Goal: Task Accomplishment & Management: Manage account settings

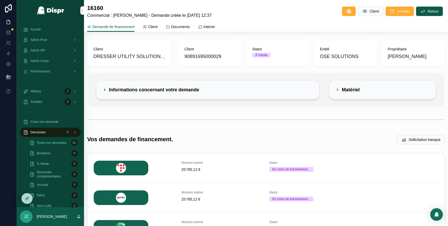
click at [52, 30] on div "Accueil" at bounding box center [50, 29] width 55 height 8
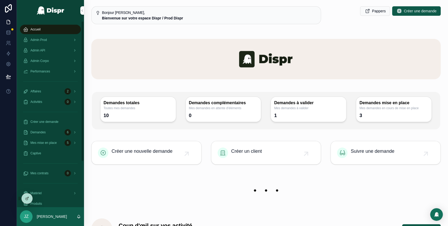
click at [61, 41] on div "Admin Prod" at bounding box center [50, 40] width 55 height 8
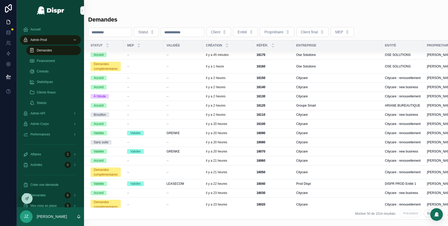
click at [193, 69] on td "--" at bounding box center [182, 66] width 39 height 14
click at [191, 64] on div "--" at bounding box center [182, 66] width 33 height 4
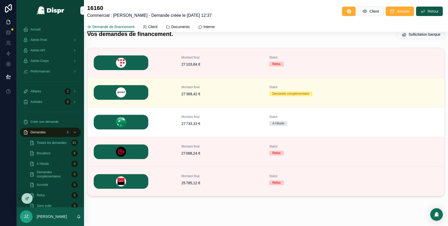
scroll to position [115, 0]
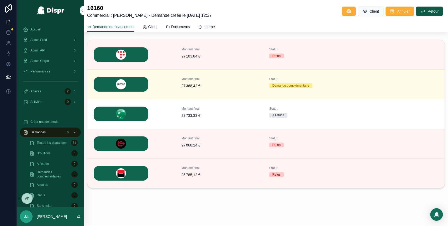
click at [0, 0] on span "Détails" at bounding box center [0, 0] width 0 height 0
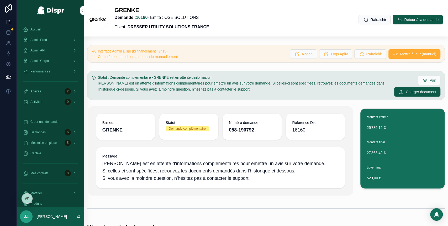
click at [45, 38] on span "Admin Prod" at bounding box center [38, 40] width 17 height 4
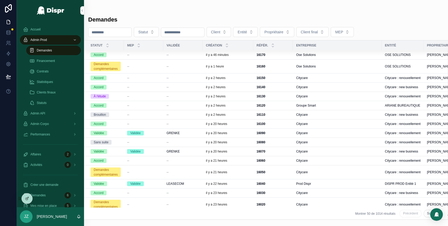
click at [200, 54] on div "--" at bounding box center [182, 55] width 33 height 4
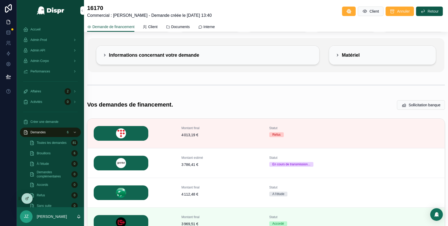
scroll to position [37, 0]
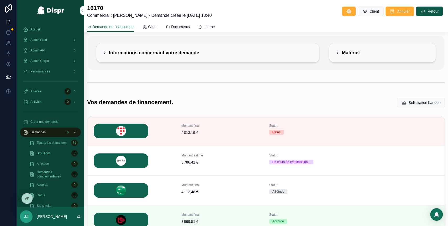
click at [0, 0] on icon "scrollable content" at bounding box center [0, 0] width 0 height 0
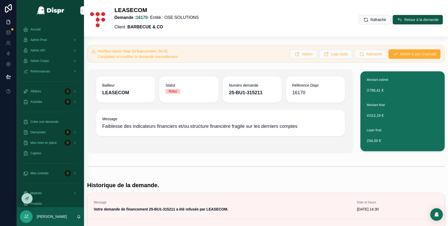
scroll to position [11, 0]
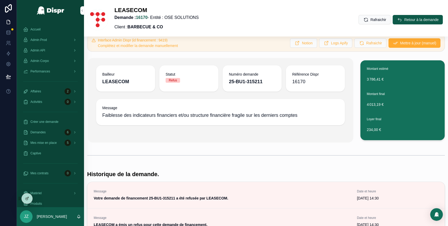
click at [44, 40] on span "Admin Prod" at bounding box center [38, 40] width 17 height 4
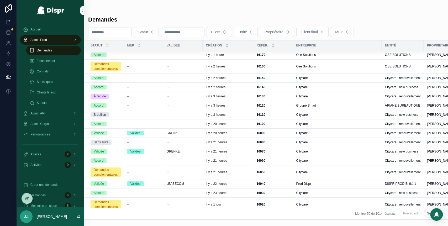
click at [250, 54] on div "il y a 1 heure" at bounding box center [228, 55] width 44 height 4
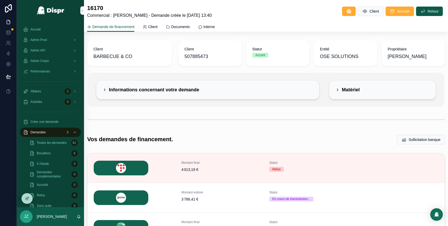
scroll to position [113, 0]
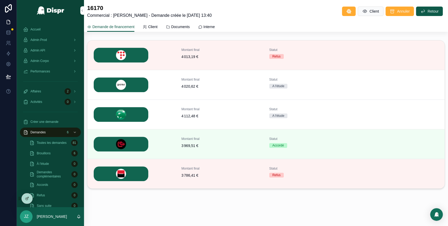
click at [0, 0] on span "Détails" at bounding box center [0, 0] width 0 height 0
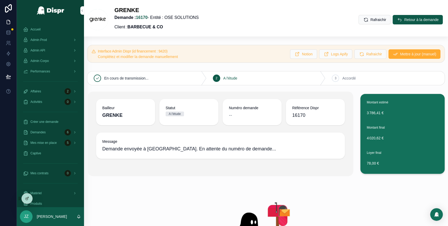
click at [389, 57] on button "Mettre à jour (manuel)" at bounding box center [415, 53] width 52 height 9
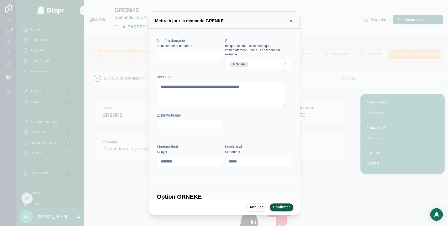
click at [196, 58] on input "text" at bounding box center [190, 55] width 66 height 7
paste input "**********"
type input "**********"
drag, startPoint x: 191, startPoint y: 92, endPoint x: 155, endPoint y: 80, distance: 38.6
click at [155, 80] on div "**********" at bounding box center [224, 84] width 139 height 106
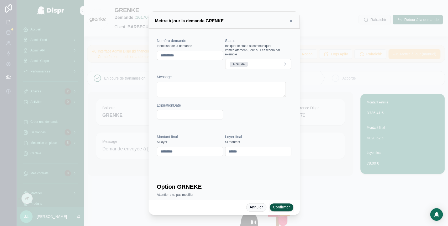
click at [266, 64] on button "A l'étude" at bounding box center [258, 64] width 66 height 10
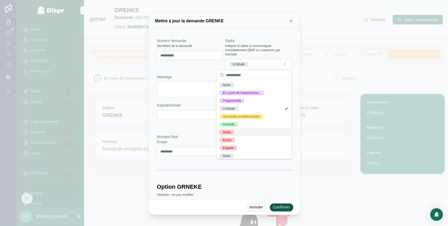
click at [240, 131] on div "Refus" at bounding box center [254, 132] width 73 height 8
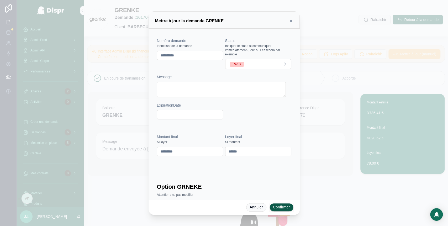
click at [276, 207] on button "Confirmer" at bounding box center [282, 207] width 24 height 8
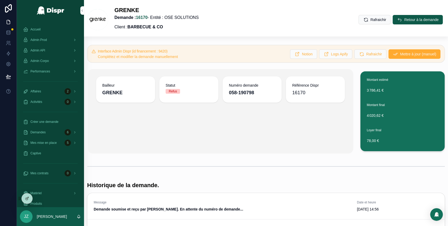
click at [393, 22] on button "Retour à la demande" at bounding box center [418, 19] width 50 height 9
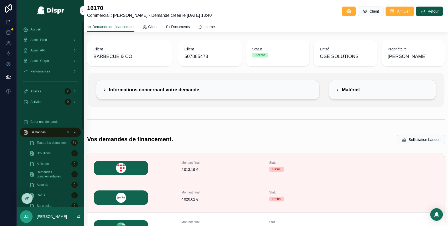
click at [46, 30] on div "Accueil" at bounding box center [50, 29] width 55 height 8
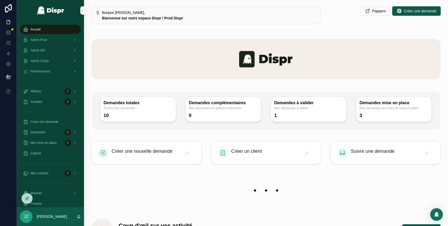
click at [49, 45] on div "Admin API" at bounding box center [50, 50] width 67 height 11
click at [50, 42] on div "Admin Prod" at bounding box center [50, 40] width 55 height 8
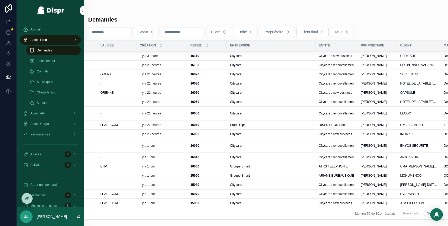
scroll to position [59, 0]
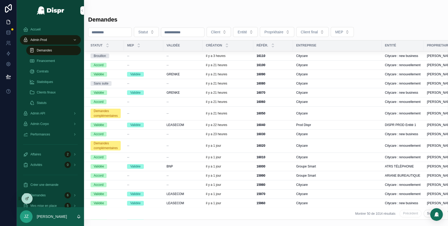
click at [169, 145] on span "--" at bounding box center [167, 146] width 2 height 4
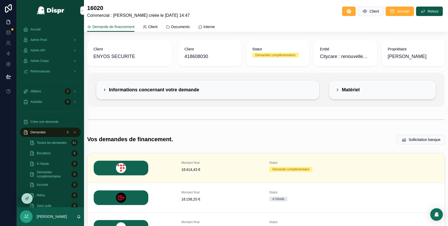
scroll to position [56, 0]
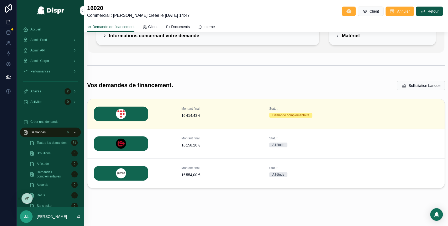
click at [0, 0] on span "Détails" at bounding box center [0, 0] width 0 height 0
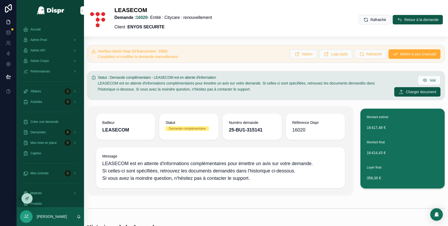
click at [404, 22] on span "Retour à la demande" at bounding box center [421, 19] width 34 height 5
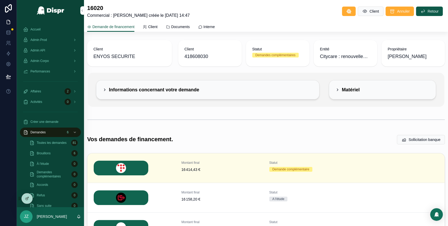
scroll to position [56, 0]
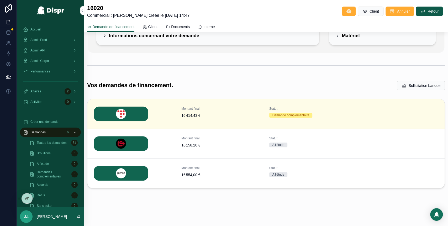
click at [0, 0] on span "Détails" at bounding box center [0, 0] width 0 height 0
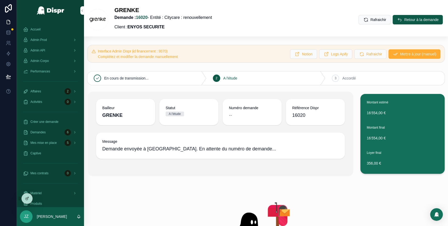
click at [400, 54] on span "Mettre à jour (manuel)" at bounding box center [418, 53] width 36 height 5
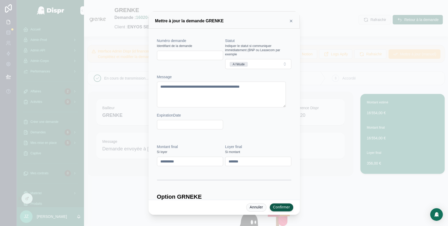
drag, startPoint x: 191, startPoint y: 96, endPoint x: 152, endPoint y: 85, distance: 40.2
click at [152, 85] on div "**********" at bounding box center [224, 114] width 151 height 171
paste textarea "**********"
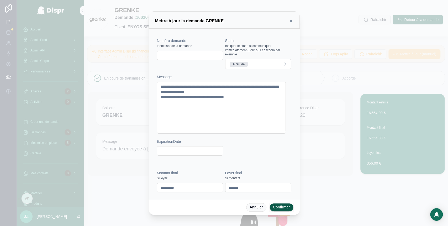
type textarea "**********"
click at [262, 65] on button "A l'étude" at bounding box center [258, 64] width 66 height 10
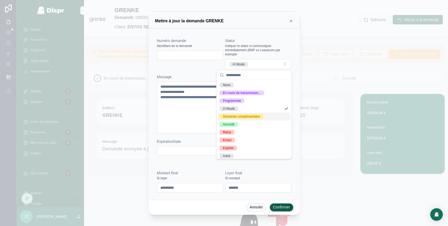
click at [248, 118] on div "Demande complémentaire" at bounding box center [241, 116] width 37 height 5
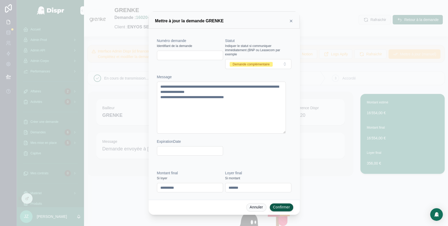
click at [172, 57] on input "text" at bounding box center [190, 55] width 66 height 7
type input "**********"
click at [282, 208] on button "Confirmer" at bounding box center [282, 207] width 24 height 8
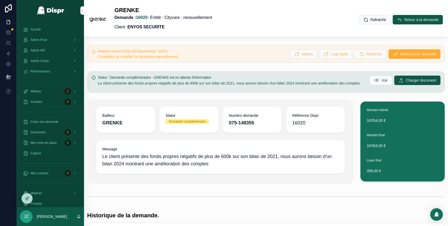
click at [397, 18] on icon "scrollable content" at bounding box center [399, 19] width 5 height 5
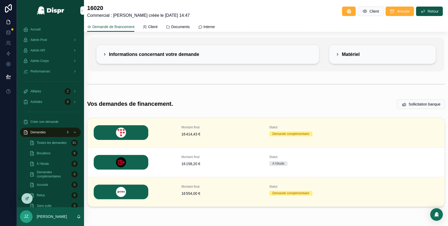
scroll to position [56, 0]
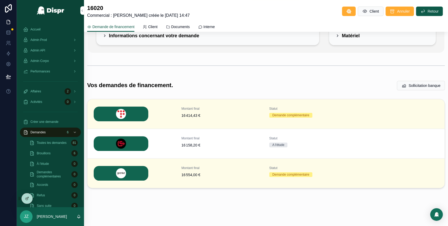
click at [0, 0] on span "Détails" at bounding box center [0, 0] width 0 height 0
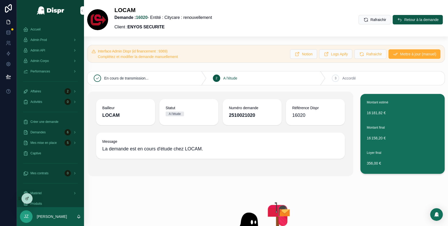
click at [400, 55] on span "Mettre à jour (manuel)" at bounding box center [418, 53] width 36 height 5
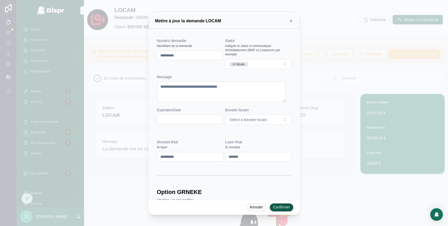
drag, startPoint x: 258, startPoint y: 86, endPoint x: 163, endPoint y: 91, distance: 95.4
click at [163, 91] on textarea "**********" at bounding box center [221, 92] width 129 height 20
type textarea "*"
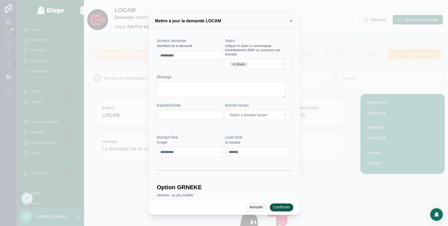
paste textarea "**********"
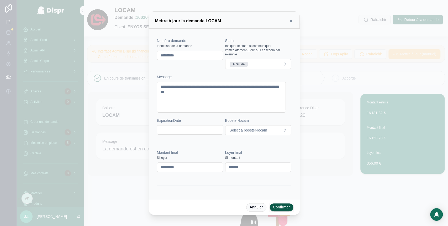
type textarea "**********"
click at [252, 66] on button "A l'étude" at bounding box center [258, 64] width 66 height 10
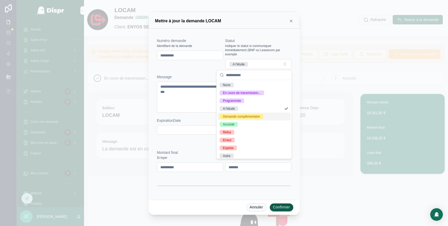
click at [247, 114] on div "Demande complémentaire" at bounding box center [241, 116] width 37 height 5
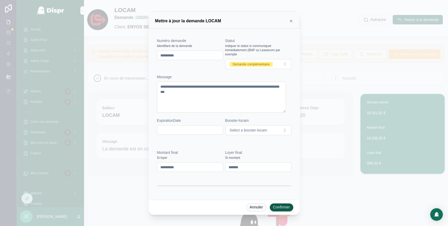
click at [280, 210] on button "Confirmer" at bounding box center [282, 207] width 24 height 8
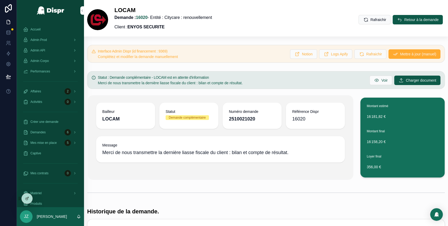
click at [393, 19] on button "Retour à la demande" at bounding box center [418, 19] width 50 height 9
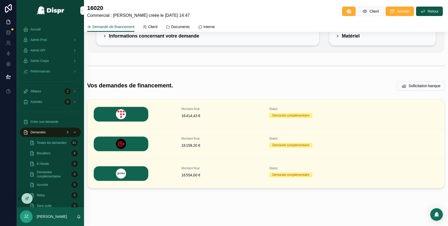
scroll to position [56, 0]
click at [46, 29] on div "Accueil" at bounding box center [50, 29] width 55 height 8
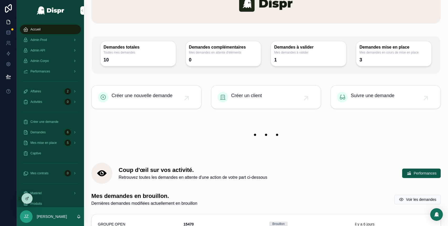
click at [51, 36] on div "Admin Prod" at bounding box center [50, 40] width 55 height 8
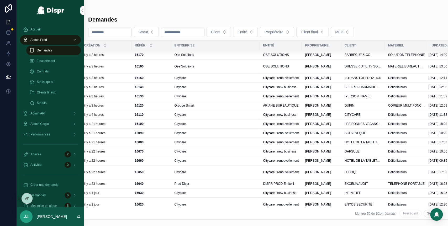
scroll to position [0, 123]
click at [246, 56] on div "Ose Solutions" at bounding box center [214, 55] width 82 height 4
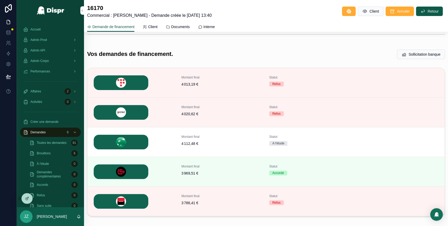
scroll to position [113, 0]
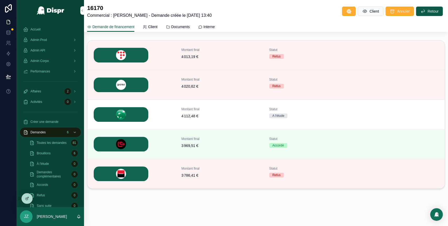
click at [0, 0] on button "Détails" at bounding box center [0, 0] width 0 height 0
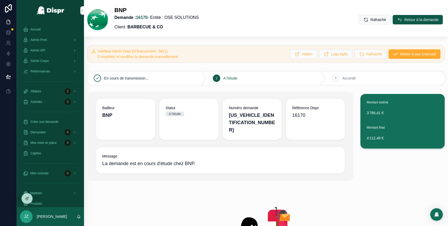
click at [400, 55] on span "Mettre à jour (manuel)" at bounding box center [418, 53] width 36 height 5
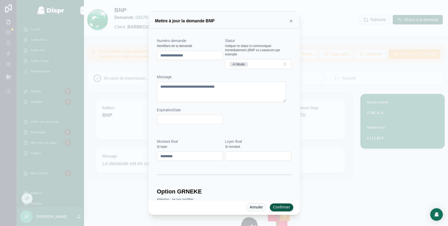
drag, startPoint x: 203, startPoint y: 56, endPoint x: 154, endPoint y: 54, distance: 49.1
click at [154, 54] on div "**********" at bounding box center [224, 114] width 151 height 171
paste input "text"
type input "********"
drag, startPoint x: 245, startPoint y: 86, endPoint x: 149, endPoint y: 85, distance: 96.3
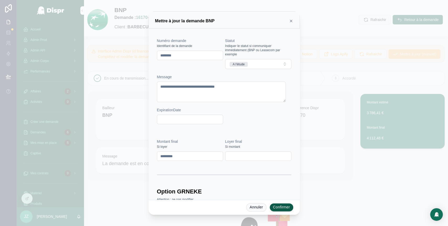
click at [149, 85] on div "**********" at bounding box center [224, 114] width 151 height 171
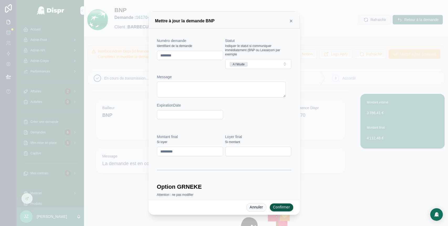
click at [272, 65] on button "A l'étude" at bounding box center [258, 64] width 66 height 10
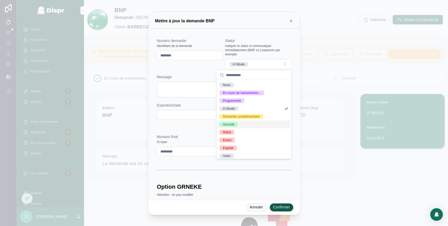
click at [234, 125] on div "Accordé" at bounding box center [229, 124] width 12 height 5
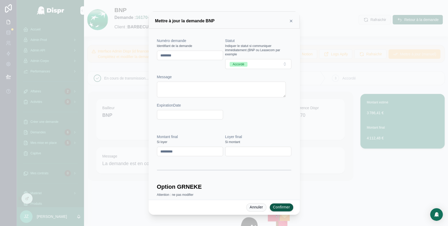
click at [285, 205] on button "Confirmer" at bounding box center [282, 207] width 24 height 8
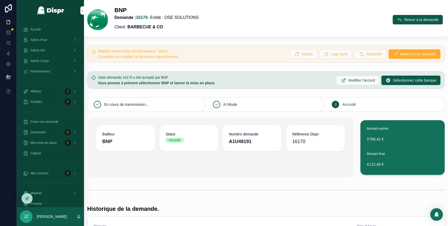
click at [404, 19] on span "Retour à la demande" at bounding box center [421, 19] width 34 height 5
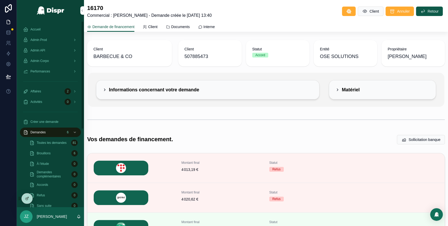
click at [40, 28] on span "Accueil" at bounding box center [35, 29] width 10 height 4
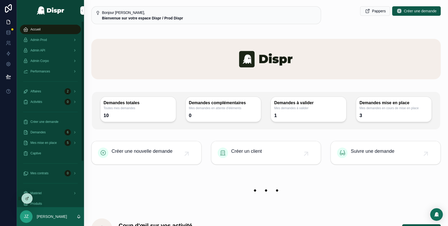
click at [54, 39] on div "Admin Prod" at bounding box center [50, 40] width 55 height 8
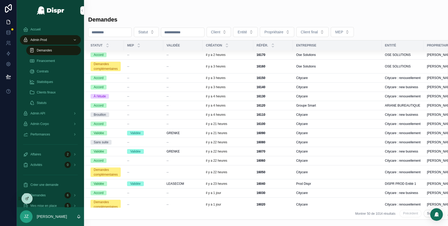
click at [250, 106] on div "il y a 4 heures" at bounding box center [228, 105] width 44 height 4
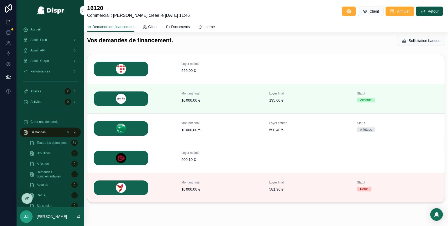
scroll to position [99, 0]
click at [0, 0] on span "Détails" at bounding box center [0, 0] width 0 height 0
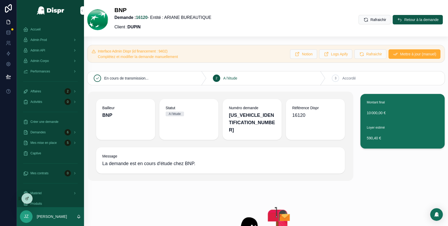
click at [400, 52] on span "Mettre à jour (manuel)" at bounding box center [418, 53] width 36 height 5
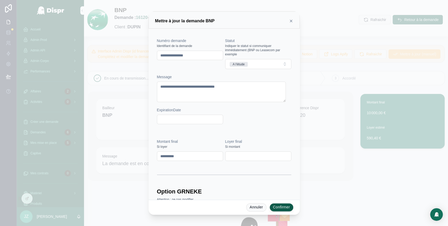
drag, startPoint x: 206, startPoint y: 57, endPoint x: 143, endPoint y: 53, distance: 62.8
click at [143, 53] on div "**********" at bounding box center [224, 113] width 448 height 226
paste input "text"
type input "********"
drag, startPoint x: 250, startPoint y: 88, endPoint x: 148, endPoint y: 90, distance: 102.4
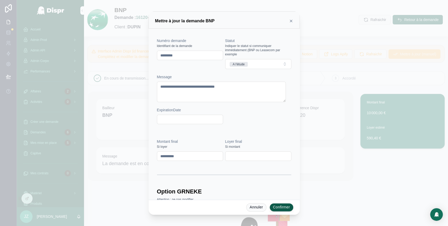
click at [148, 90] on div "**********" at bounding box center [224, 113] width 448 height 226
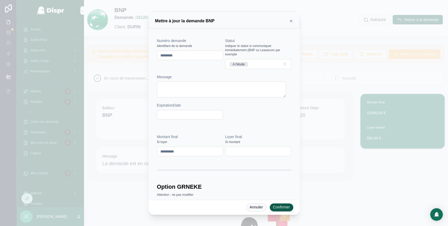
click at [265, 63] on button "A l'étude" at bounding box center [258, 64] width 66 height 10
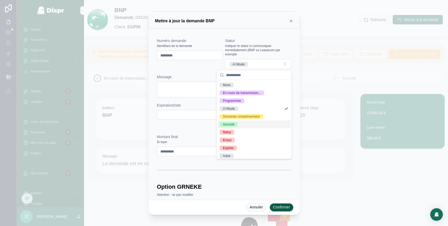
click at [246, 123] on div "Accordé" at bounding box center [254, 124] width 73 height 8
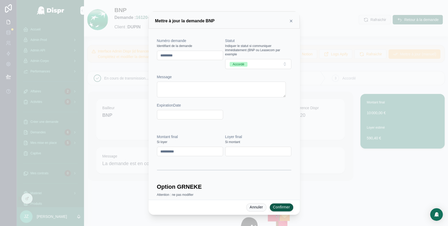
click at [283, 206] on button "Confirmer" at bounding box center [282, 207] width 24 height 8
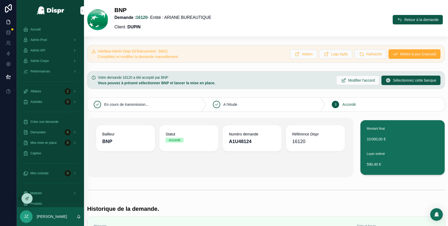
click at [393, 20] on button "Retour à la demande" at bounding box center [418, 19] width 50 height 9
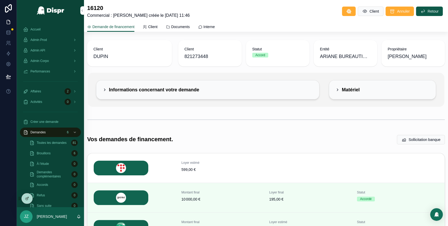
click at [107, 89] on div "Informations concernant votre demande" at bounding box center [151, 90] width 97 height 6
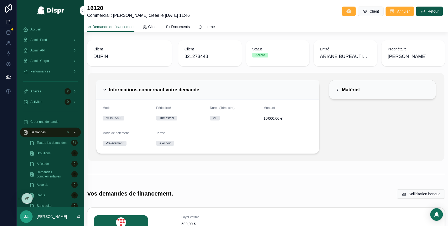
scroll to position [17, 0]
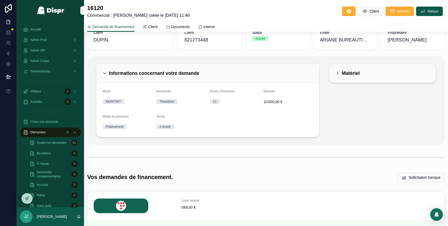
click at [106, 73] on icon "scrollable content" at bounding box center [105, 73] width 4 height 4
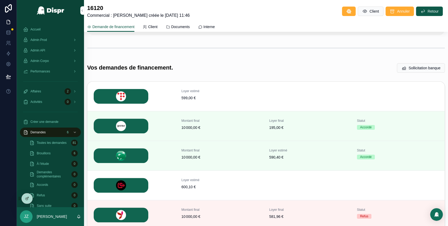
scroll to position [77, 0]
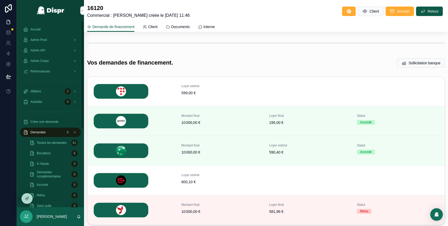
click at [40, 28] on span "Accueil" at bounding box center [35, 29] width 10 height 4
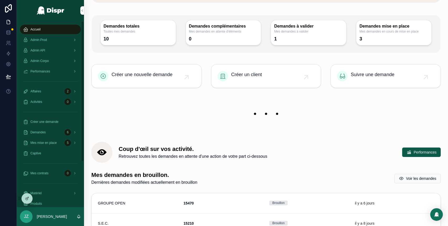
click at [51, 39] on div "Admin Prod" at bounding box center [50, 40] width 55 height 8
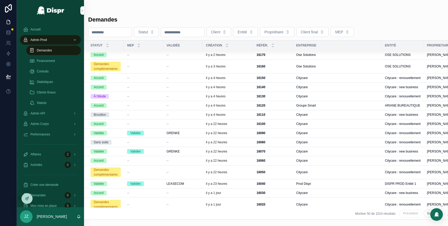
click at [177, 53] on div "--" at bounding box center [182, 55] width 33 height 4
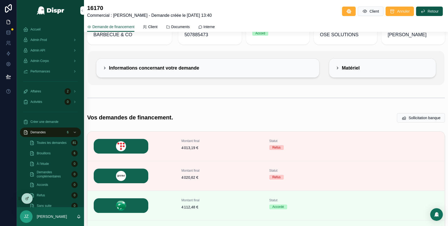
scroll to position [15, 0]
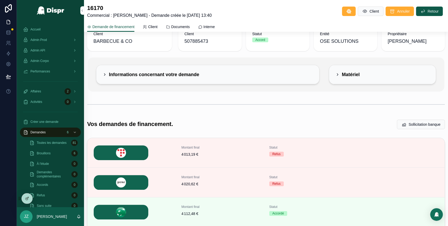
click at [420, 11] on icon "scrollable content" at bounding box center [422, 11] width 5 height 5
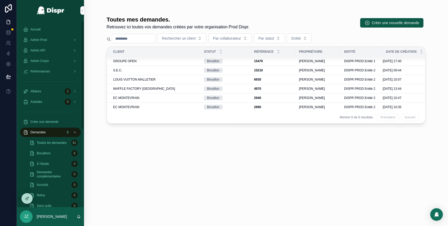
click at [47, 40] on span "Admin Prod" at bounding box center [38, 40] width 17 height 4
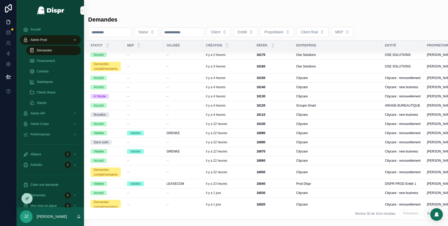
click at [177, 68] on td "--" at bounding box center [182, 66] width 39 height 14
click at [154, 67] on div "--" at bounding box center [143, 66] width 33 height 4
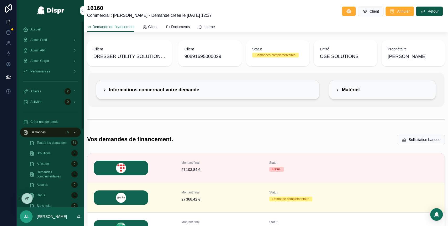
click at [41, 30] on span "Accueil" at bounding box center [35, 29] width 10 height 4
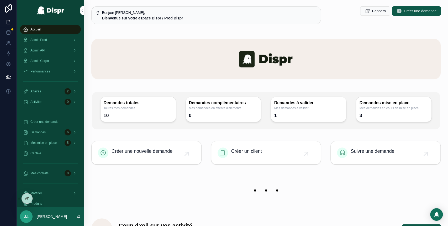
click at [46, 41] on span "Admin Prod" at bounding box center [38, 40] width 17 height 4
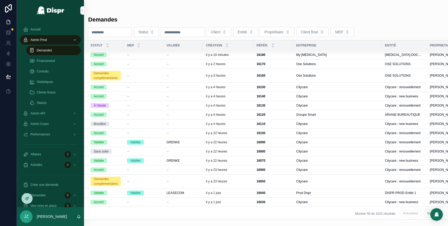
click at [187, 55] on div "--" at bounding box center [182, 55] width 33 height 4
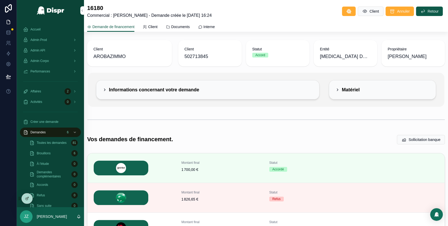
click at [105, 88] on icon "scrollable content" at bounding box center [105, 90] width 4 height 4
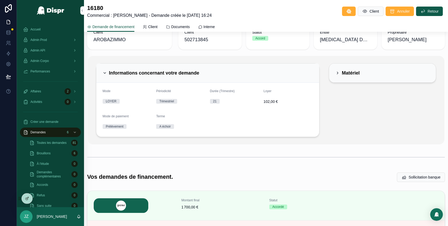
scroll to position [19, 0]
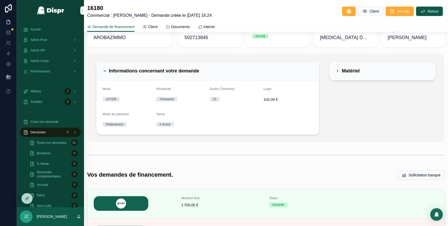
click at [107, 72] on div "Informations concernant votre demande" at bounding box center [151, 71] width 97 height 6
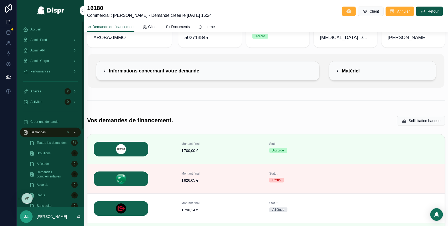
click at [42, 39] on span "Admin Prod" at bounding box center [38, 40] width 17 height 4
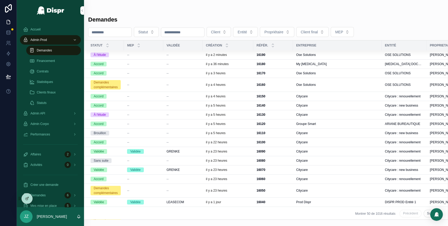
click at [184, 57] on div "--" at bounding box center [182, 55] width 33 height 4
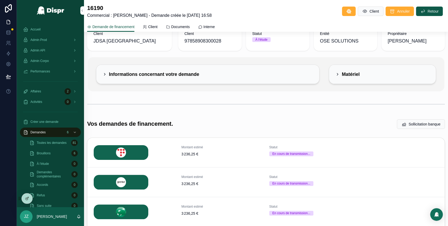
scroll to position [6, 0]
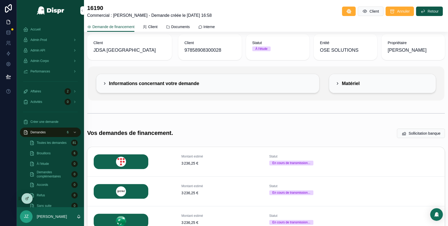
click at [105, 82] on icon "scrollable content" at bounding box center [105, 83] width 4 height 4
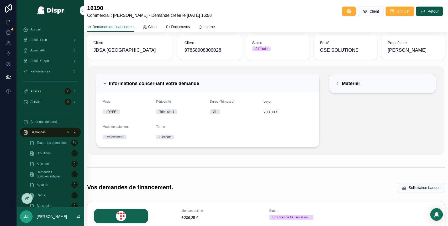
click at [104, 82] on icon "scrollable content" at bounding box center [105, 83] width 4 height 4
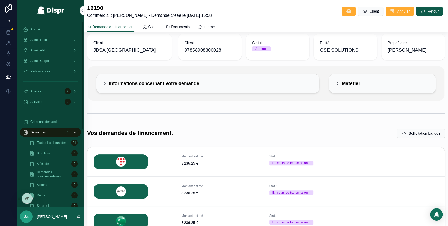
click at [41, 32] on div "Accueil" at bounding box center [50, 29] width 55 height 8
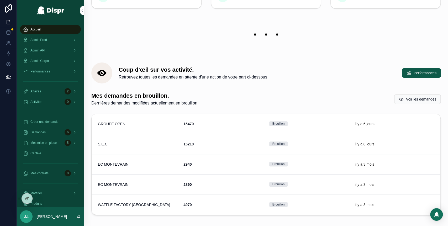
scroll to position [128, 0]
